Goal: Task Accomplishment & Management: Manage account settings

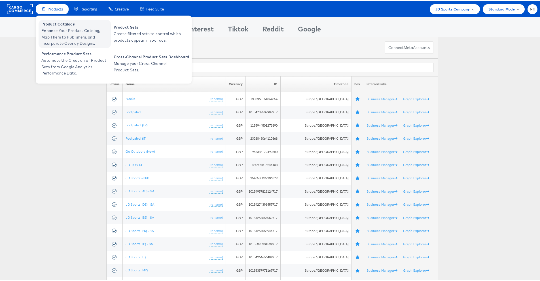
click at [57, 24] on span "Product Catalogs" at bounding box center [75, 23] width 68 height 7
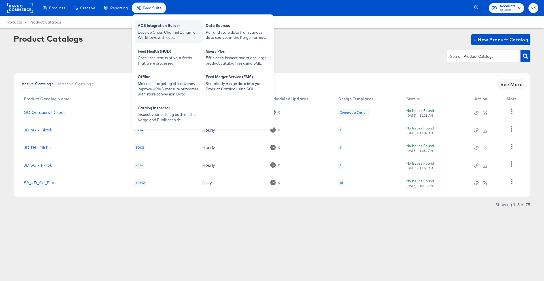
click at [143, 25] on div "ACE Integration Builder" at bounding box center [169, 26] width 62 height 7
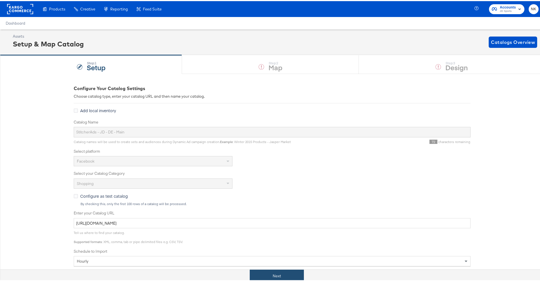
click at [288, 273] on button "Next" at bounding box center [277, 275] width 54 height 13
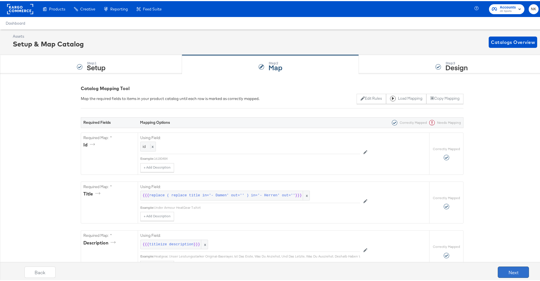
click at [511, 268] on button "Next" at bounding box center [513, 270] width 31 height 11
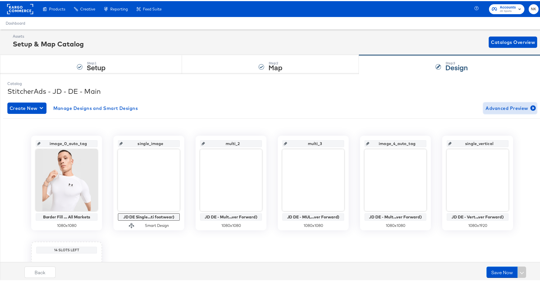
click at [492, 107] on span "Advanced Preview" at bounding box center [509, 107] width 49 height 8
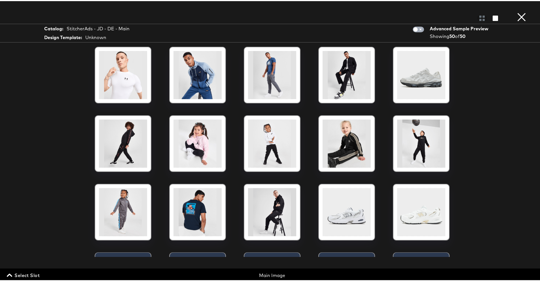
click at [417, 28] on input "checkbox" at bounding box center [415, 30] width 17 height 6
checkbox input "true"
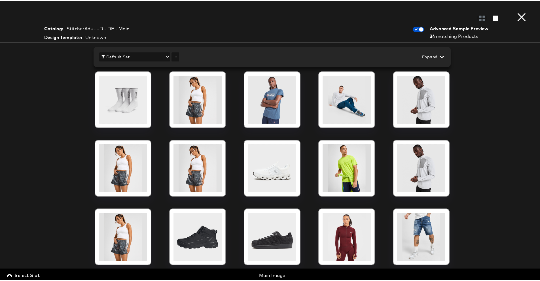
click at [517, 11] on button "×" at bounding box center [521, 5] width 11 height 11
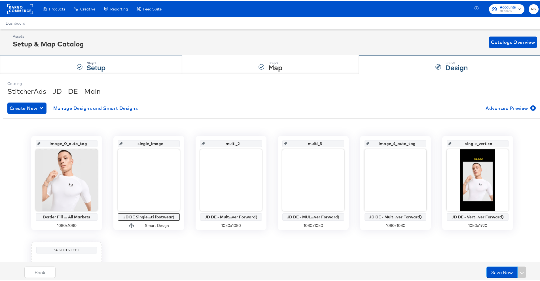
click at [135, 61] on div "Step: 1 Setup" at bounding box center [91, 63] width 182 height 19
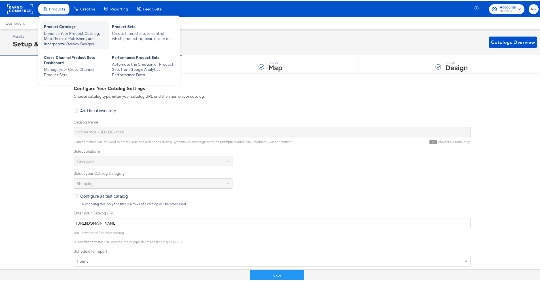
click at [55, 27] on div "Product Catalogs" at bounding box center [75, 26] width 62 height 7
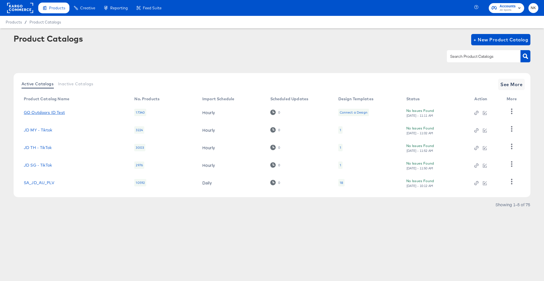
click at [48, 114] on link "GO Outdoors ID Test" at bounding box center [44, 112] width 41 height 5
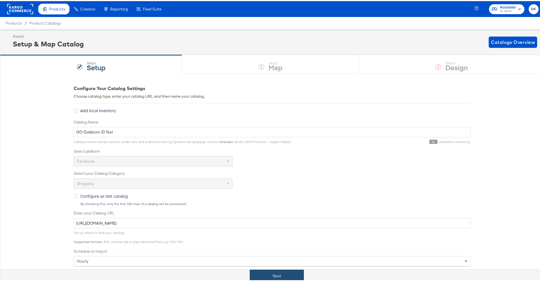
click at [284, 272] on button "Next" at bounding box center [277, 275] width 54 height 13
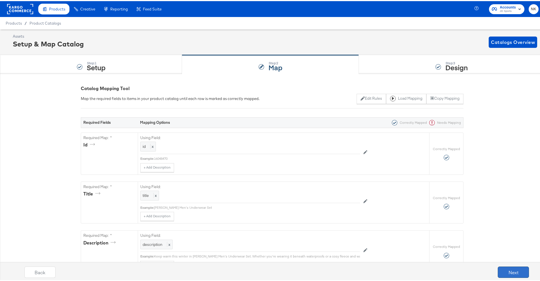
click at [499, 267] on button "Next" at bounding box center [513, 270] width 31 height 11
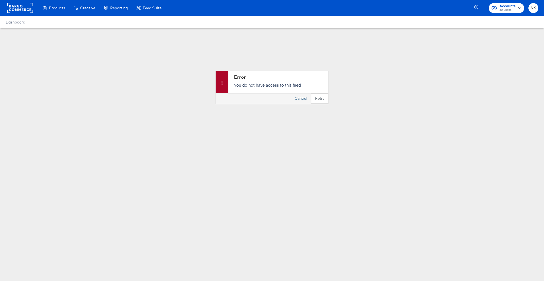
click at [307, 97] on button "Cancel" at bounding box center [301, 98] width 20 height 10
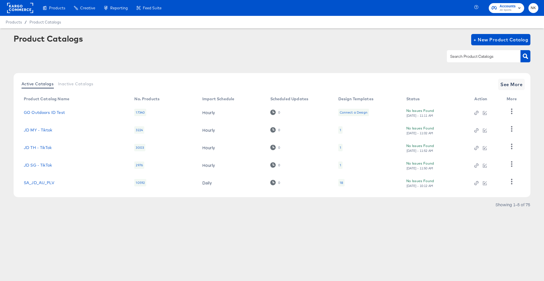
click at [25, 12] on rect at bounding box center [20, 8] width 26 height 10
click at [24, 10] on rect at bounding box center [20, 8] width 26 height 10
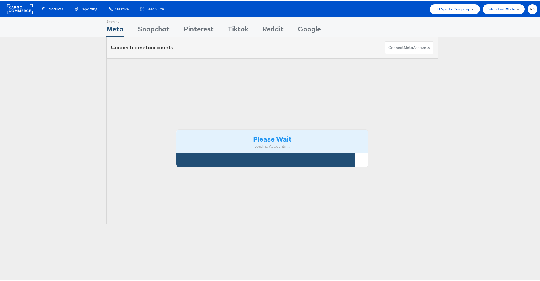
click at [464, 10] on span "JD Sports Company" at bounding box center [452, 8] width 35 height 6
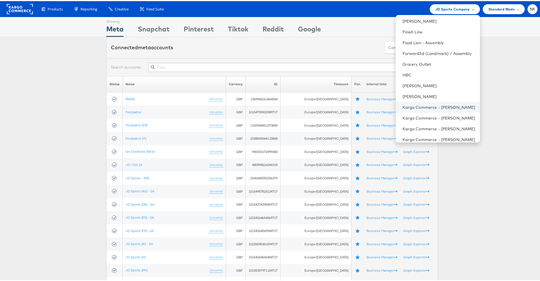
scroll to position [202, 0]
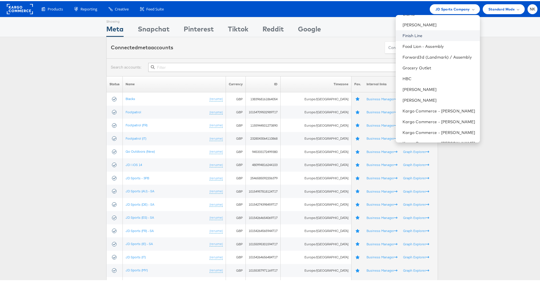
click at [403, 36] on link "Finish Line" at bounding box center [438, 35] width 73 height 6
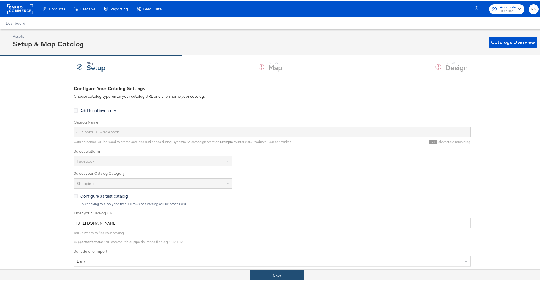
click at [290, 275] on button "Next" at bounding box center [277, 275] width 54 height 13
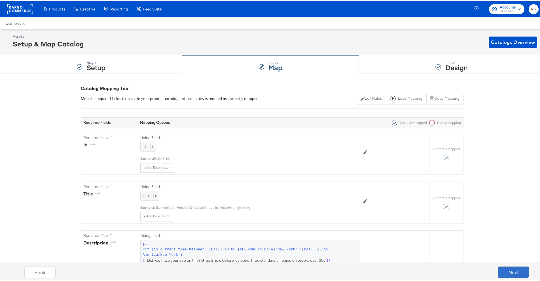
click at [510, 270] on button "Next" at bounding box center [513, 270] width 31 height 11
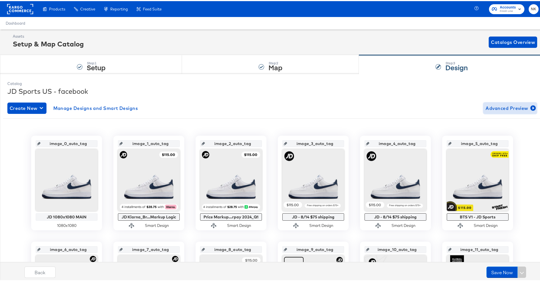
click at [490, 108] on span "Advanced Preview" at bounding box center [509, 107] width 49 height 8
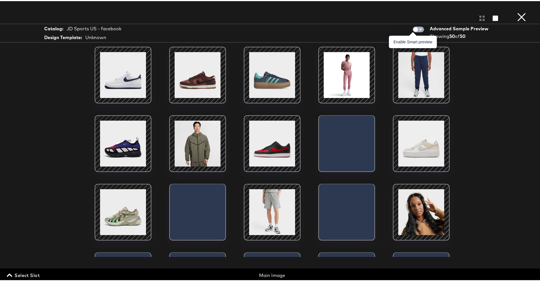
click at [416, 27] on input "checkbox" at bounding box center [415, 30] width 17 height 6
checkbox input "true"
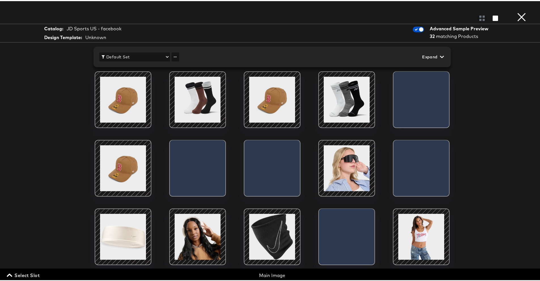
click at [516, 11] on button "×" at bounding box center [521, 5] width 11 height 11
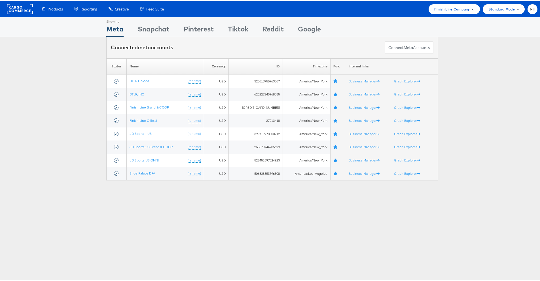
click at [459, 9] on span "Finish Line Company" at bounding box center [452, 8] width 36 height 6
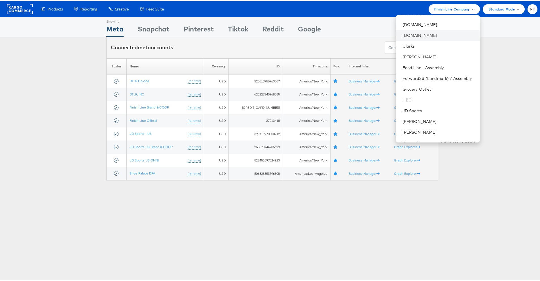
scroll to position [149, 0]
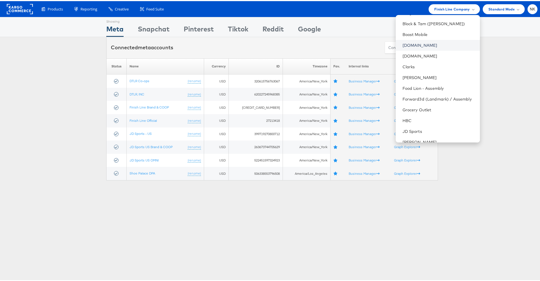
click at [405, 46] on link "Cars.com" at bounding box center [438, 44] width 73 height 6
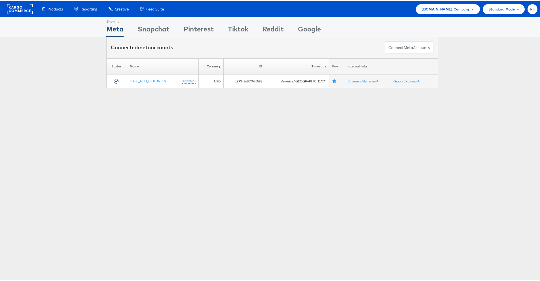
drag, startPoint x: 154, startPoint y: 120, endPoint x: 153, endPoint y: 95, distance: 24.9
click at [153, 118] on div "Showing Meta Showing Snapchat Showing Pinterest Showing Tiktok Showing Reddit S…" at bounding box center [272, 157] width 544 height 283
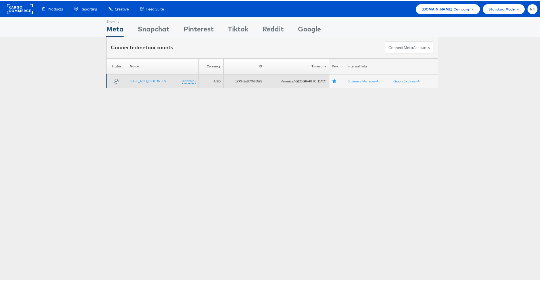
click at [156, 82] on td "CARS_ACQ_HIGH INTENT (rename)" at bounding box center [163, 80] width 72 height 14
click at [156, 79] on link "CARS_ACQ_HIGH INTENT" at bounding box center [149, 80] width 38 height 4
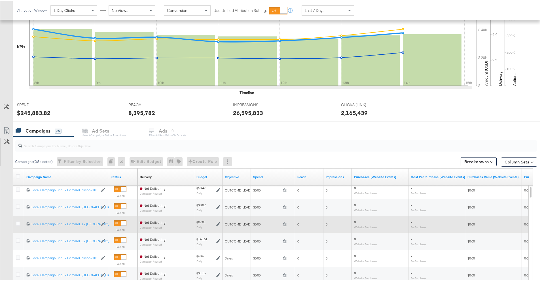
scroll to position [184, 0]
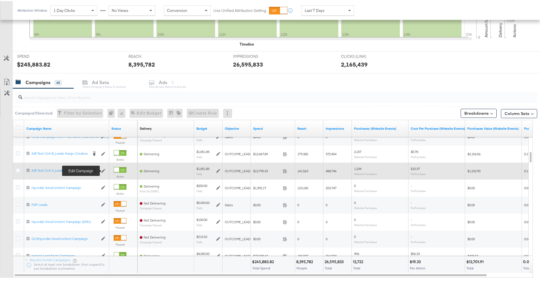
click at [104, 170] on icon at bounding box center [103, 170] width 4 height 4
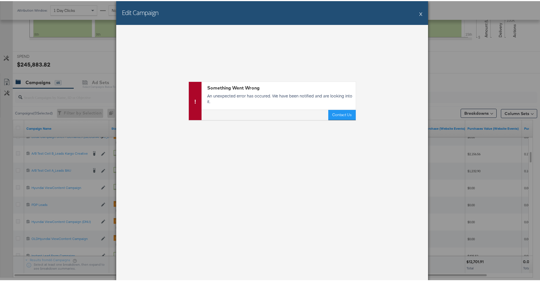
click at [420, 13] on div "Edit Campaign X" at bounding box center [272, 12] width 312 height 24
click at [420, 13] on button "X" at bounding box center [420, 12] width 3 height 11
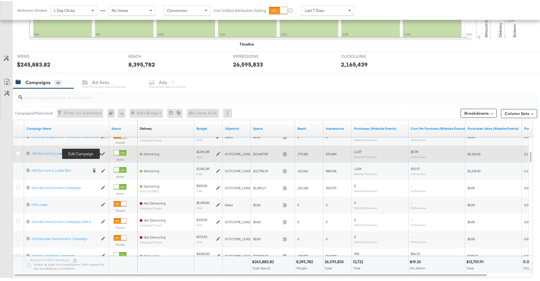
click at [104, 152] on icon at bounding box center [103, 153] width 4 height 4
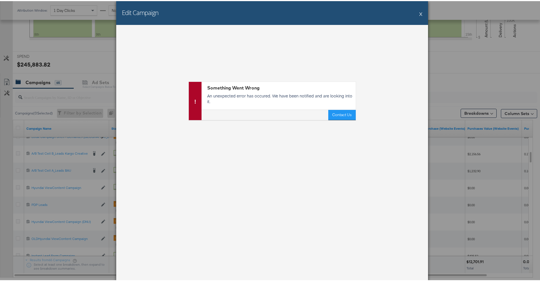
click at [93, 152] on div "Edit Campaign X Something Went Wrong An unexpected error has occured. We have b…" at bounding box center [272, 140] width 544 height 281
click at [419, 12] on button "X" at bounding box center [420, 12] width 3 height 11
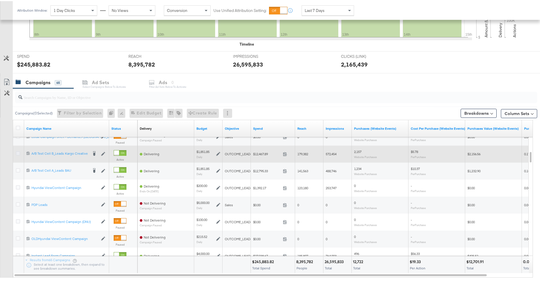
click at [16, 152] on icon at bounding box center [18, 152] width 4 height 4
click at [0, 0] on input "checkbox" at bounding box center [0, 0] width 0 height 0
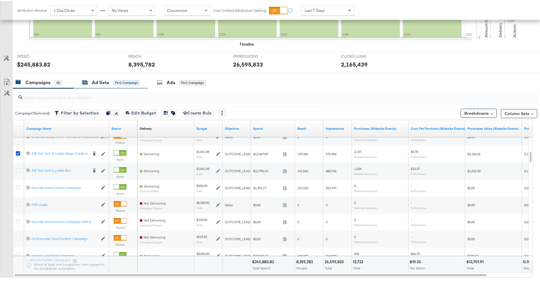
click at [98, 84] on div "Ad Sets" at bounding box center [100, 81] width 17 height 7
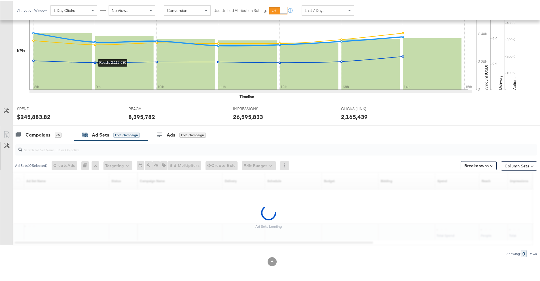
scroll to position [115, 0]
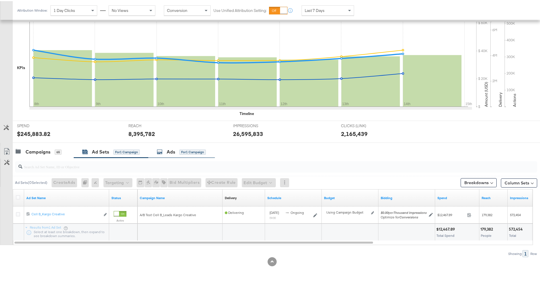
click at [161, 153] on icon at bounding box center [160, 151] width 6 height 6
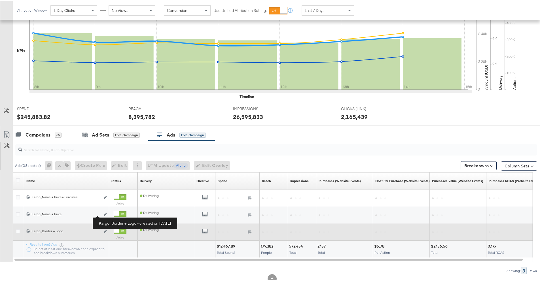
scroll to position [149, 0]
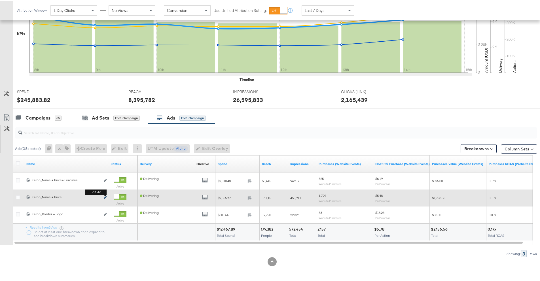
click at [105, 196] on icon "link" at bounding box center [105, 196] width 3 height 3
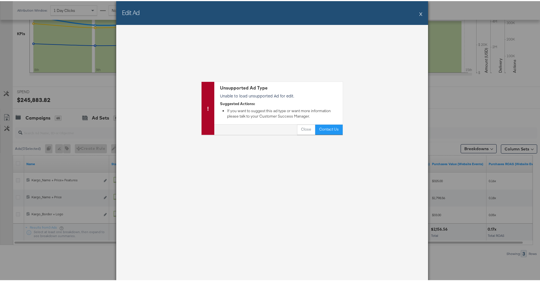
click at [419, 14] on button "X" at bounding box center [420, 12] width 3 height 11
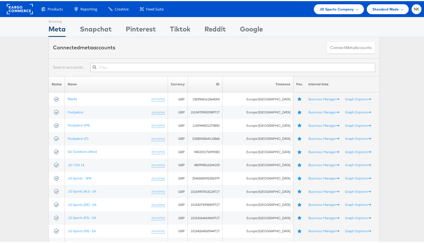
click at [13, 10] on rect at bounding box center [20, 8] width 26 height 10
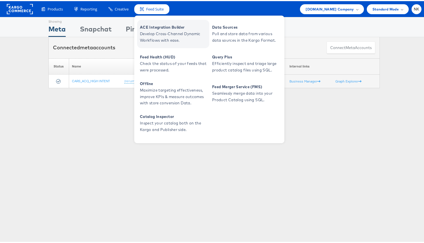
click at [151, 29] on span "ACE Integration Builder" at bounding box center [174, 26] width 68 height 7
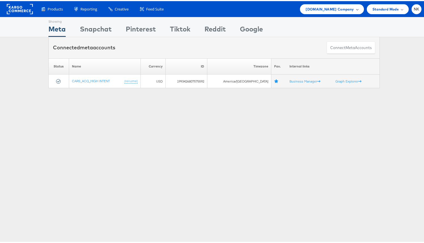
click at [329, 7] on span "[DOMAIN_NAME] Company" at bounding box center [330, 8] width 48 height 6
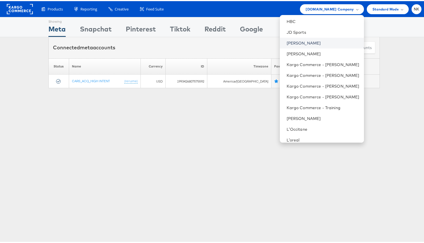
scroll to position [245, 0]
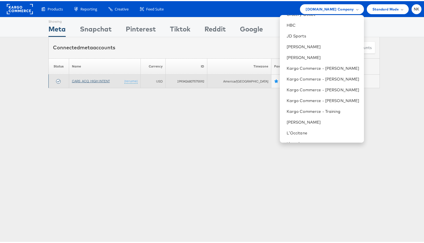
click at [99, 82] on link "CARS_ACQ_HIGH INTENT" at bounding box center [91, 80] width 38 height 4
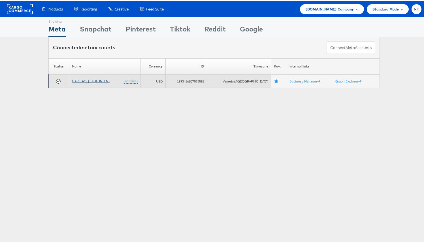
click at [92, 78] on link "CARS_ACQ_HIGH INTENT" at bounding box center [91, 80] width 38 height 4
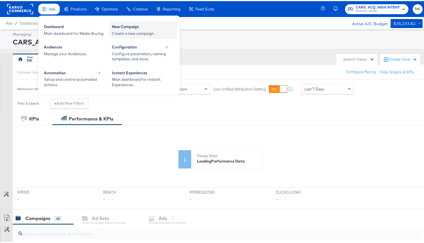
click at [115, 29] on div "New Campaign" at bounding box center [143, 26] width 62 height 7
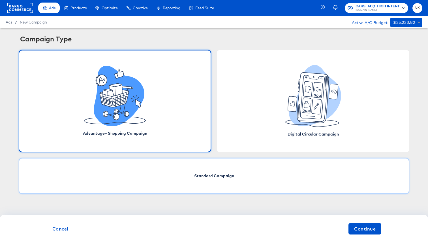
click at [207, 177] on span "Standard Campaign" at bounding box center [214, 176] width 40 height 6
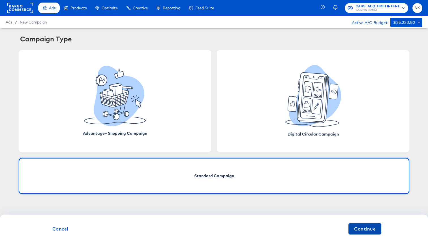
click at [360, 227] on span "Continue" at bounding box center [365, 229] width 22 height 8
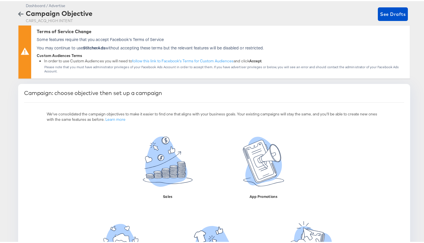
scroll to position [2, 0]
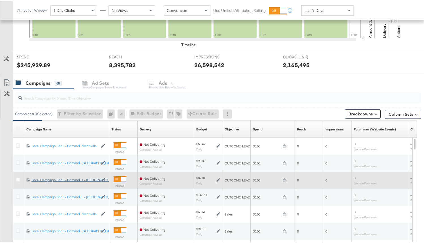
scroll to position [255, 0]
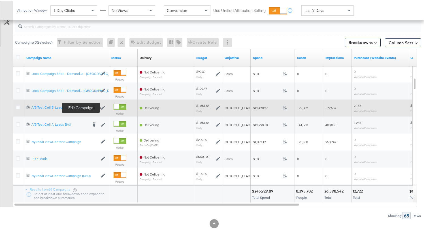
click at [104, 106] on icon at bounding box center [103, 107] width 4 height 4
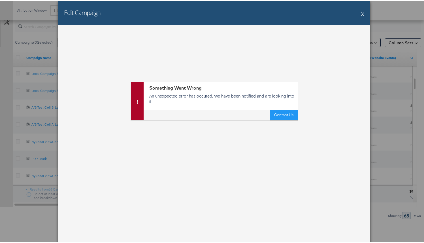
click at [361, 13] on button "X" at bounding box center [362, 12] width 3 height 11
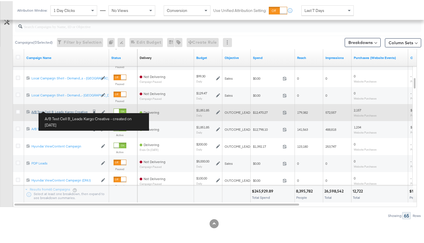
click at [72, 112] on div "A/B Test Cell B_Leads Kargo Creative A/B Test Cell B_Leads Kargo Creative" at bounding box center [59, 111] width 57 height 5
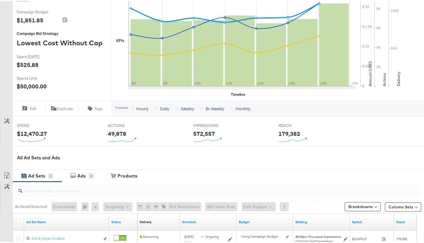
scroll to position [190, 0]
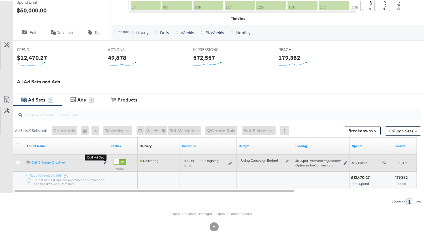
click at [106, 160] on icon "link" at bounding box center [105, 161] width 3 height 3
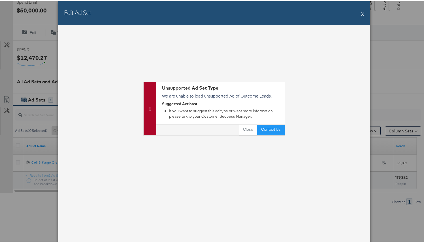
click at [361, 12] on button "X" at bounding box center [362, 12] width 3 height 11
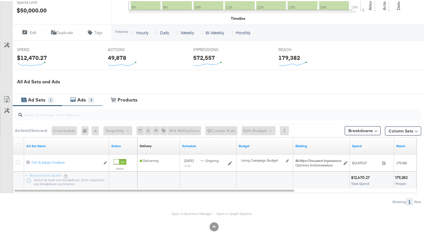
click at [88, 98] on div "Ads" at bounding box center [82, 98] width 13 height 7
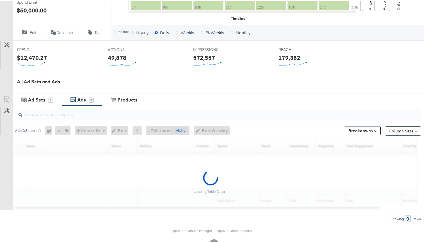
scroll to position [198, 0]
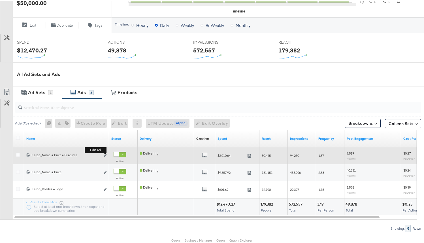
click at [105, 156] on button "Edit ad" at bounding box center [104, 155] width 3 height 6
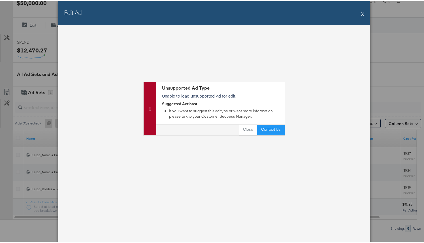
drag, startPoint x: 362, startPoint y: 12, endPoint x: 324, endPoint y: 17, distance: 38.3
click at [362, 12] on button "X" at bounding box center [362, 12] width 3 height 11
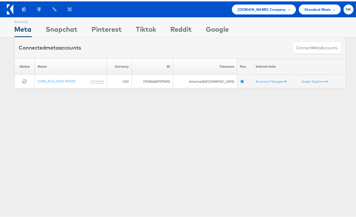
click at [164, 10] on div "Products Product Catalogs Enhance Your Product Catalog, Map Them to Publishers,…" at bounding box center [184, 8] width 337 height 10
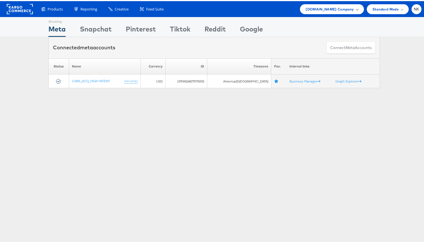
click at [344, 9] on span "[DOMAIN_NAME] Company" at bounding box center [330, 8] width 48 height 6
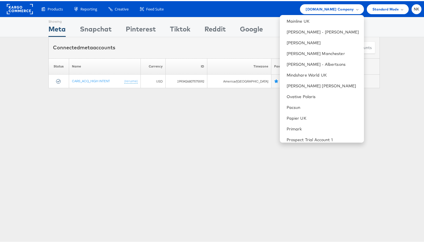
scroll to position [553, 0]
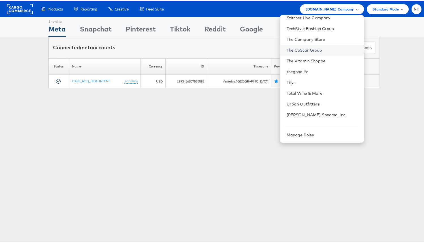
click at [309, 51] on link "The CoStar Group" at bounding box center [323, 49] width 73 height 6
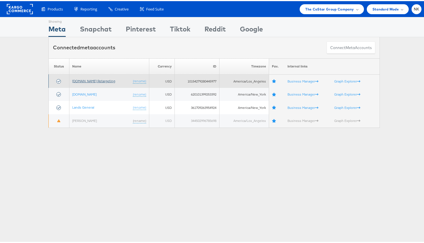
click at [82, 79] on link "[DOMAIN_NAME] Retargeting" at bounding box center [93, 80] width 43 height 4
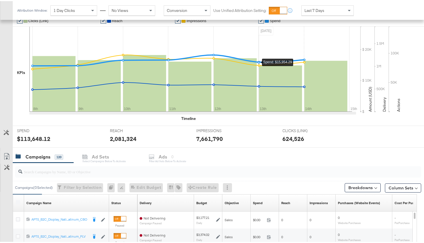
scroll to position [175, 0]
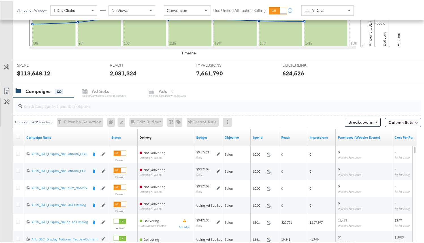
click at [62, 106] on input "search" at bounding box center [203, 102] width 363 height 11
paste input "120204946815720614"
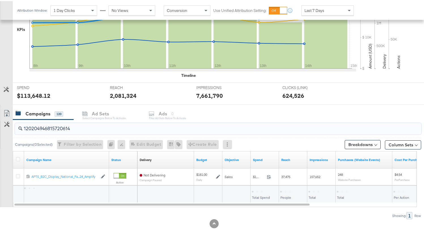
scroll to position [153, 0]
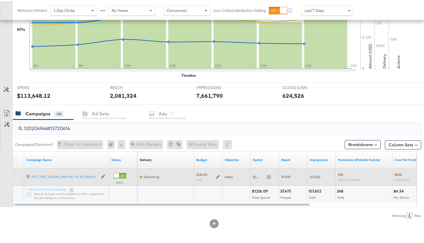
type input "120204946815720614"
click at [20, 175] on icon at bounding box center [18, 175] width 4 height 4
click at [0, 0] on input "checkbox" at bounding box center [0, 0] width 0 height 0
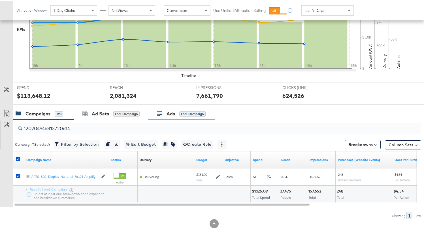
click at [179, 108] on div "Ads for 1 Campaign" at bounding box center [181, 113] width 67 height 12
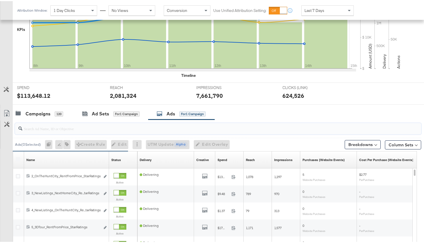
click at [86, 130] on input "search" at bounding box center [203, 125] width 363 height 11
paste input "120227803287200614"
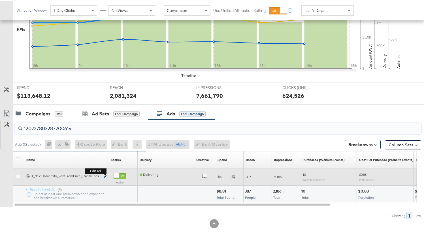
click at [104, 175] on icon "link" at bounding box center [105, 175] width 3 height 3
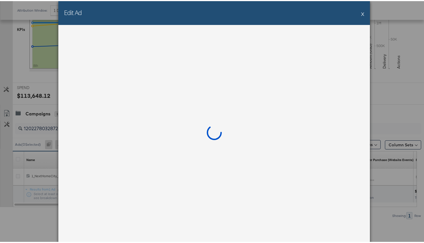
click at [363, 14] on div "Edit Ad X" at bounding box center [214, 12] width 312 height 24
click at [362, 13] on button "X" at bounding box center [362, 12] width 3 height 11
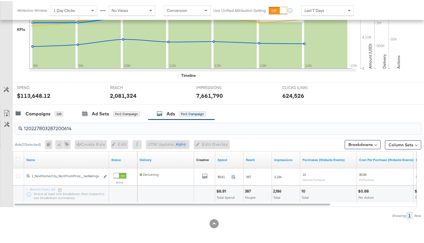
drag, startPoint x: 89, startPoint y: 128, endPoint x: -42, endPoint y: 128, distance: 131.7
paste input "0465"
drag, startPoint x: 108, startPoint y: 127, endPoint x: -37, endPoint y: 126, distance: 145.1
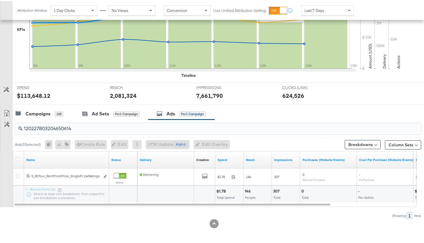
paste input "48856"
drag, startPoint x: 38, startPoint y: 128, endPoint x: -17, endPoint y: 127, distance: 54.7
paste input "4852"
drag, startPoint x: 31, startPoint y: 122, endPoint x: -22, endPoint y: 118, distance: 52.8
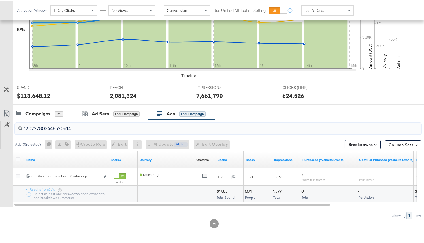
paste input "20464"
drag, startPoint x: 87, startPoint y: 129, endPoint x: -9, endPoint y: 118, distance: 97.0
paste input "29822"
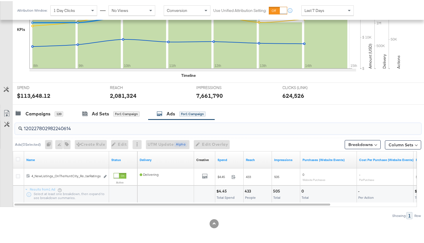
click at [82, 129] on input "120227802982240614" at bounding box center [203, 125] width 363 height 11
click at [82, 128] on input "120227802982240614" at bounding box center [203, 125] width 363 height 11
drag, startPoint x: 82, startPoint y: 128, endPoint x: -45, endPoint y: 125, distance: 126.7
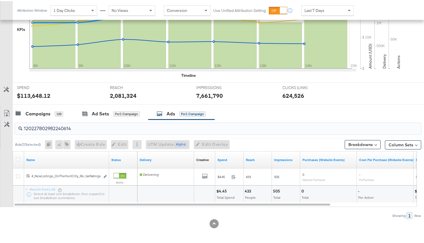
paste input "340761"
click at [92, 129] on input "120227803407610614" at bounding box center [203, 125] width 363 height 11
click at [92, 128] on input "120227803407610614" at bounding box center [203, 125] width 363 height 11
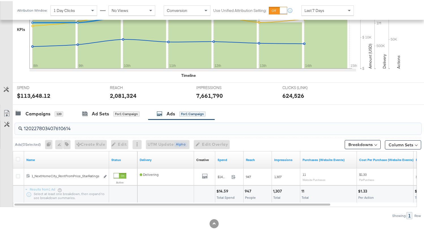
drag, startPoint x: 92, startPoint y: 129, endPoint x: -16, endPoint y: 116, distance: 109.0
paste input "4853"
click at [103, 133] on div "120227803448530614" at bounding box center [218, 127] width 406 height 11
click at [103, 132] on div "120227803448530614" at bounding box center [218, 127] width 406 height 11
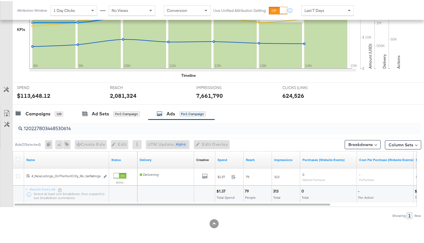
click at [103, 132] on div "120227803448530614" at bounding box center [218, 127] width 406 height 11
drag, startPoint x: 102, startPoint y: 131, endPoint x: -34, endPoint y: 122, distance: 136.3
paste input "10576"
drag, startPoint x: 90, startPoint y: 127, endPoint x: -24, endPoint y: 120, distance: 113.9
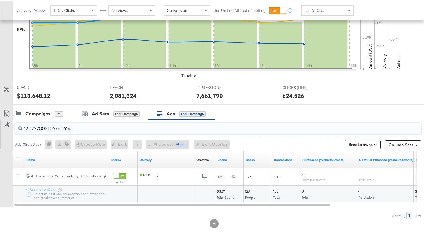
paste input "7"
drag, startPoint x: 84, startPoint y: 127, endPoint x: -70, endPoint y: 127, distance: 153.3
paste input "4885"
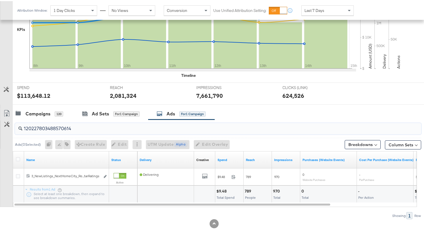
drag, startPoint x: 86, startPoint y: 130, endPoint x: -7, endPoint y: 125, distance: 93.0
paste input "243643"
drag, startPoint x: 72, startPoint y: 127, endPoint x: -42, endPoint y: 118, distance: 114.6
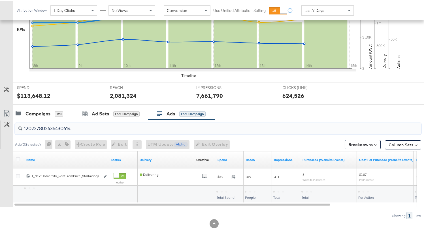
paste input "98225"
click at [75, 127] on input "120227802982250614" at bounding box center [203, 125] width 363 height 11
paste input "335313"
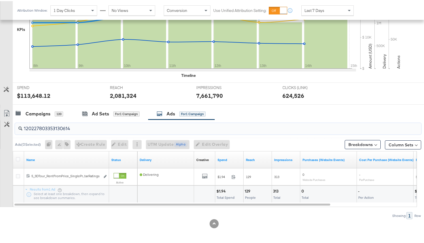
click at [96, 131] on input "120227803353130614" at bounding box center [203, 125] width 363 height 11
paste input "40762"
click at [91, 133] on div "120227803407620614" at bounding box center [218, 128] width 406 height 14
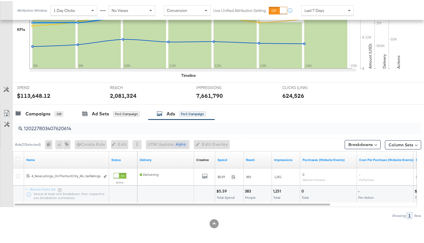
click at [90, 133] on div "120227803407620614" at bounding box center [218, 128] width 406 height 14
click at [89, 131] on div "120227803407620614" at bounding box center [218, 127] width 406 height 11
click at [89, 131] on input "120227803407620614" at bounding box center [203, 125] width 363 height 11
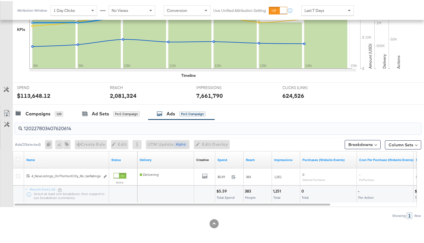
drag, startPoint x: 89, startPoint y: 130, endPoint x: -50, endPoint y: 129, distance: 139.1
paste input "35314"
type input "120227803353140614"
click at [119, 114] on div "for 1 Campaign" at bounding box center [126, 112] width 26 height 5
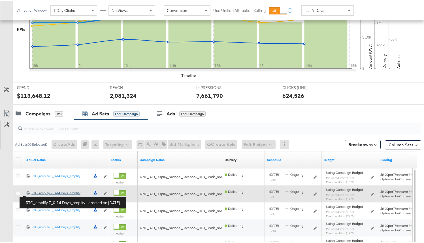
click at [41, 193] on div "RTG_amplify 7_0-14 Days_amplify RTG_amplify 7_0-14 Days_amplify" at bounding box center [60, 192] width 59 height 5
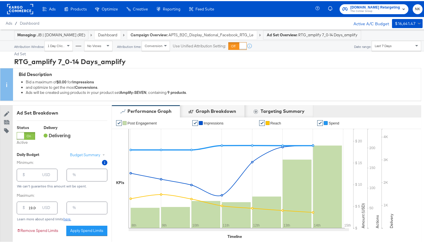
scroll to position [286, 0]
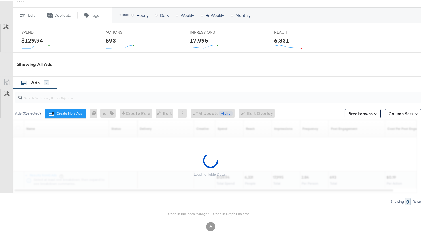
click at [191, 214] on link "Open in Business Manager" at bounding box center [188, 212] width 41 height 5
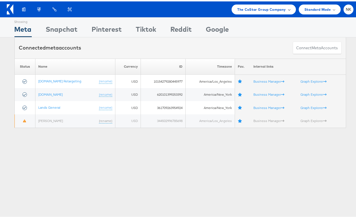
click at [237, 7] on span "The CoStar Group Company" at bounding box center [261, 8] width 48 height 6
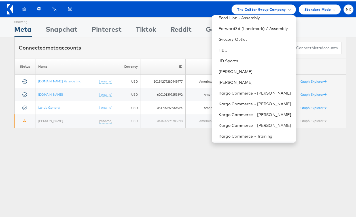
scroll to position [311, 0]
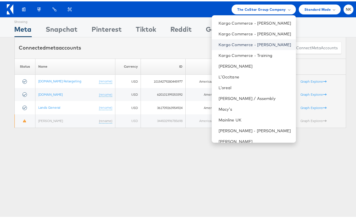
click at [240, 44] on link "Kargo Commerce - [PERSON_NAME]" at bounding box center [254, 44] width 73 height 6
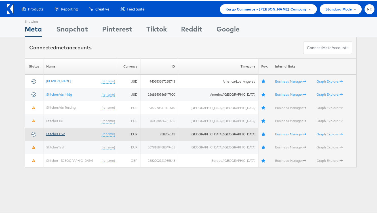
click at [61, 133] on link "Stitcher Live" at bounding box center [55, 132] width 19 height 4
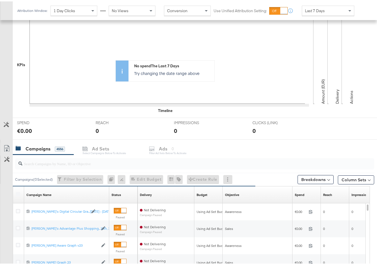
scroll to position [215, 0]
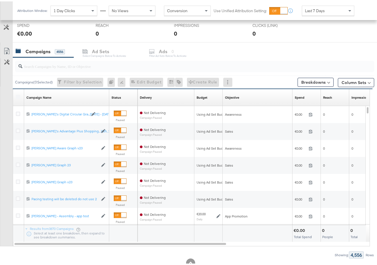
click at [73, 64] on input "search" at bounding box center [182, 62] width 320 height 11
paste input "120204946815720614"
type input "120204946815720614"
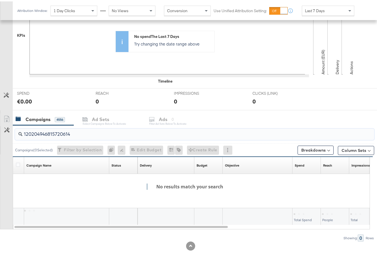
scroll to position [147, 0]
drag, startPoint x: 83, startPoint y: 136, endPoint x: -72, endPoint y: 136, distance: 155.5
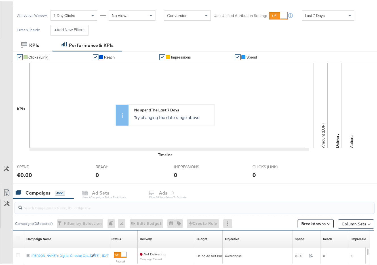
scroll to position [81, 0]
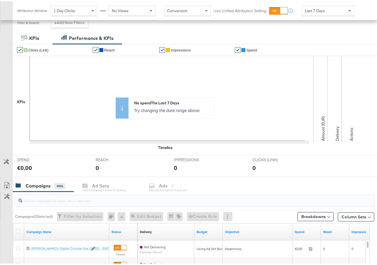
click at [67, 202] on input "search" at bounding box center [182, 197] width 320 height 11
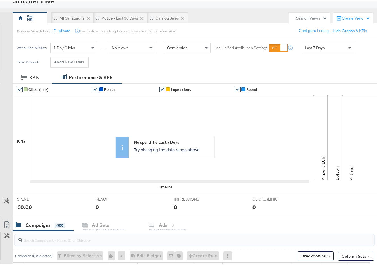
scroll to position [12, 0]
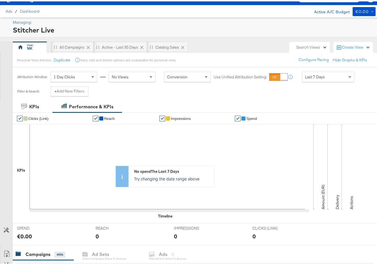
click at [305, 46] on div "Search Views" at bounding box center [311, 45] width 31 height 5
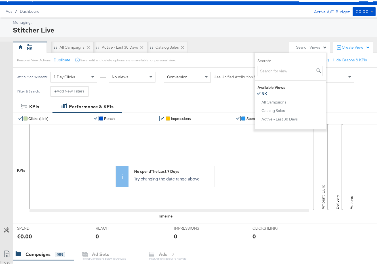
click at [305, 46] on div "Search Views" at bounding box center [311, 45] width 31 height 5
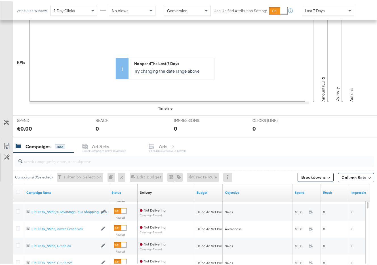
scroll to position [180, 0]
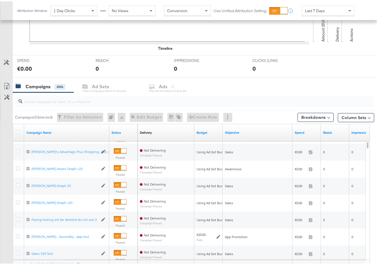
click at [44, 100] on input "search" at bounding box center [182, 97] width 320 height 11
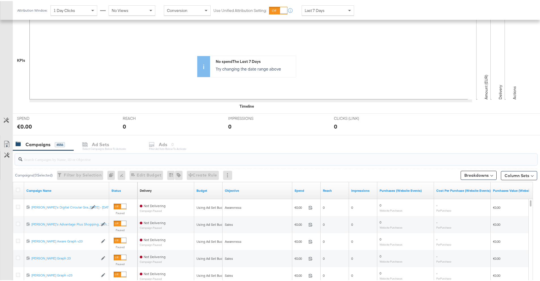
scroll to position [0, 0]
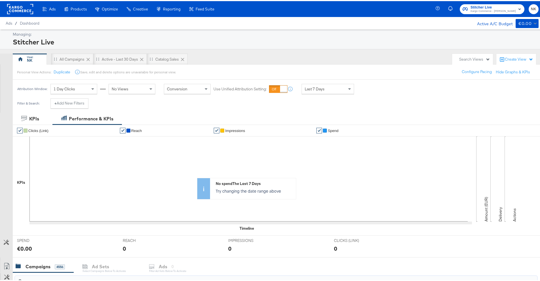
click at [381, 59] on div "Create View" at bounding box center [519, 59] width 28 height 6
drag, startPoint x: 519, startPoint y: 59, endPoint x: 492, endPoint y: 59, distance: 27.5
click at [381, 59] on div "Create View" at bounding box center [519, 59] width 28 height 6
click at [381, 58] on div "Search Views" at bounding box center [474, 58] width 31 height 5
click at [381, 59] on div "Search Views" at bounding box center [474, 58] width 31 height 5
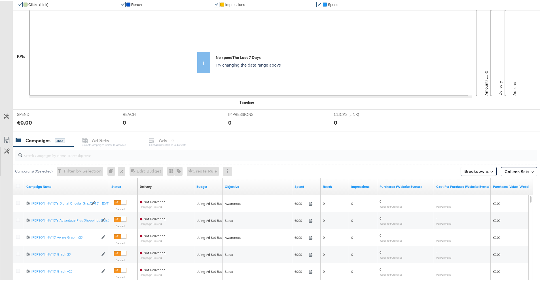
scroll to position [214, 0]
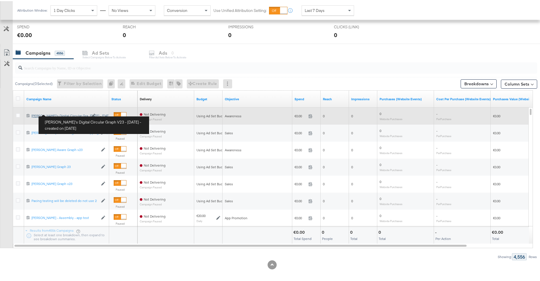
click at [44, 114] on div "Toby's Digital Circular Graph V23 - 15 Sep Toby's Digital Circular Gra...3 - 15…" at bounding box center [59, 114] width 57 height 5
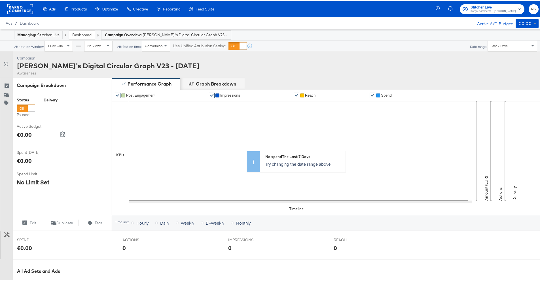
scroll to position [152, 0]
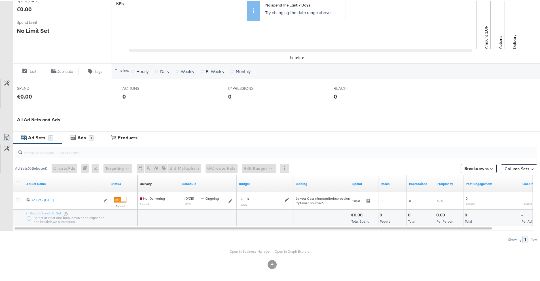
click at [255, 213] on link "Open in Business Manager" at bounding box center [249, 250] width 41 height 4
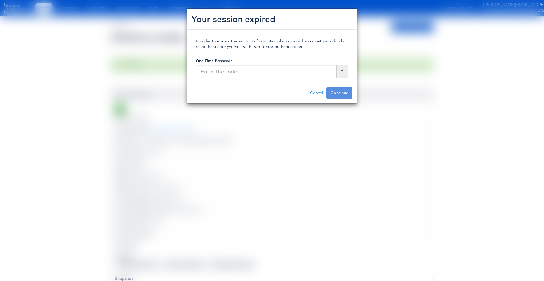
scroll to position [30, 0]
